Goal: Task Accomplishment & Management: Manage account settings

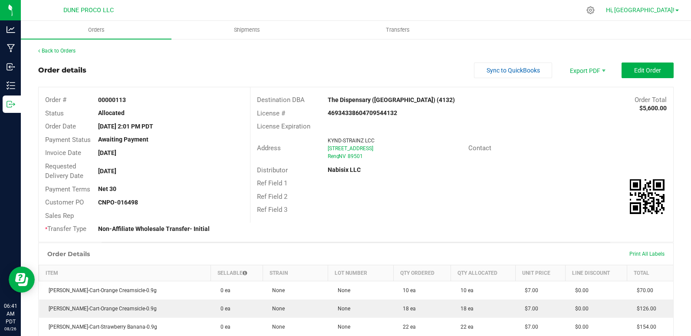
click at [659, 10] on span "Hi, [GEOGRAPHIC_DATA]!" at bounding box center [640, 10] width 69 height 7
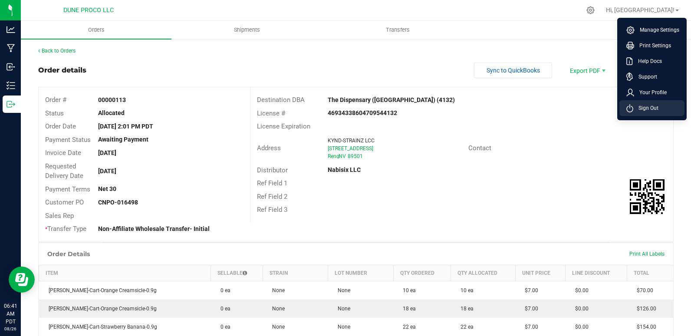
click at [648, 108] on span "Sign Out" at bounding box center [646, 108] width 25 height 9
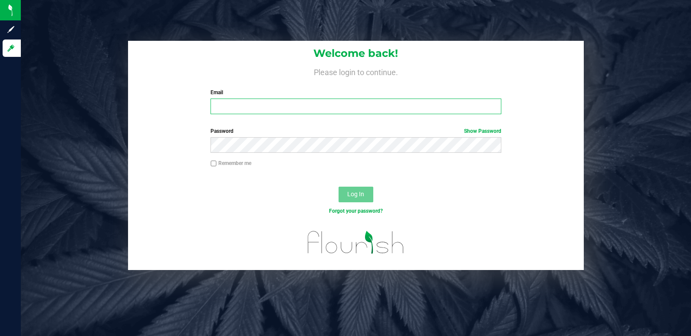
type input "[EMAIL_ADDRESS][DOMAIN_NAME]"
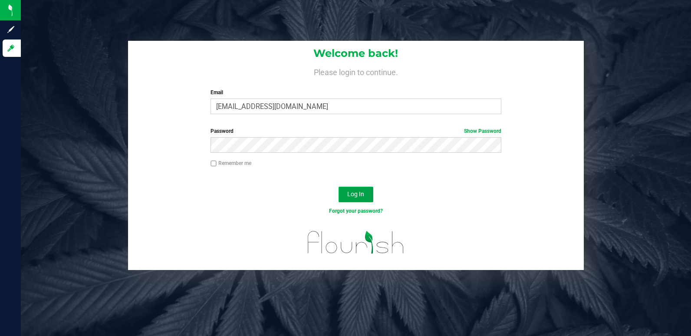
click at [358, 190] on button "Log In" at bounding box center [356, 195] width 35 height 16
